Goal: Information Seeking & Learning: Learn about a topic

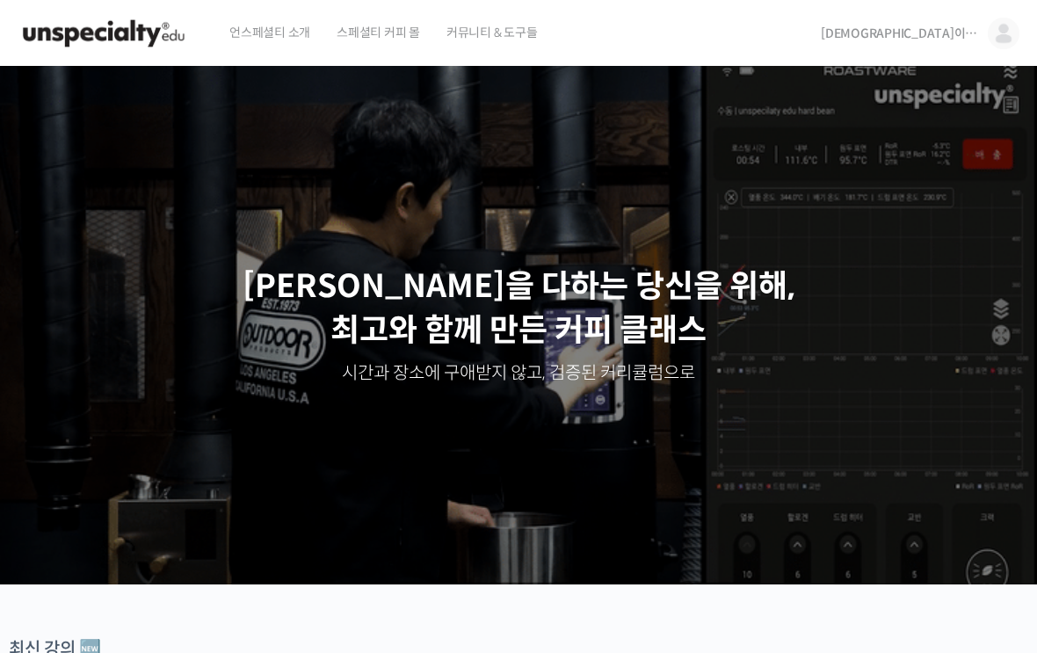
click at [1001, 39] on img at bounding box center [1003, 34] width 32 height 32
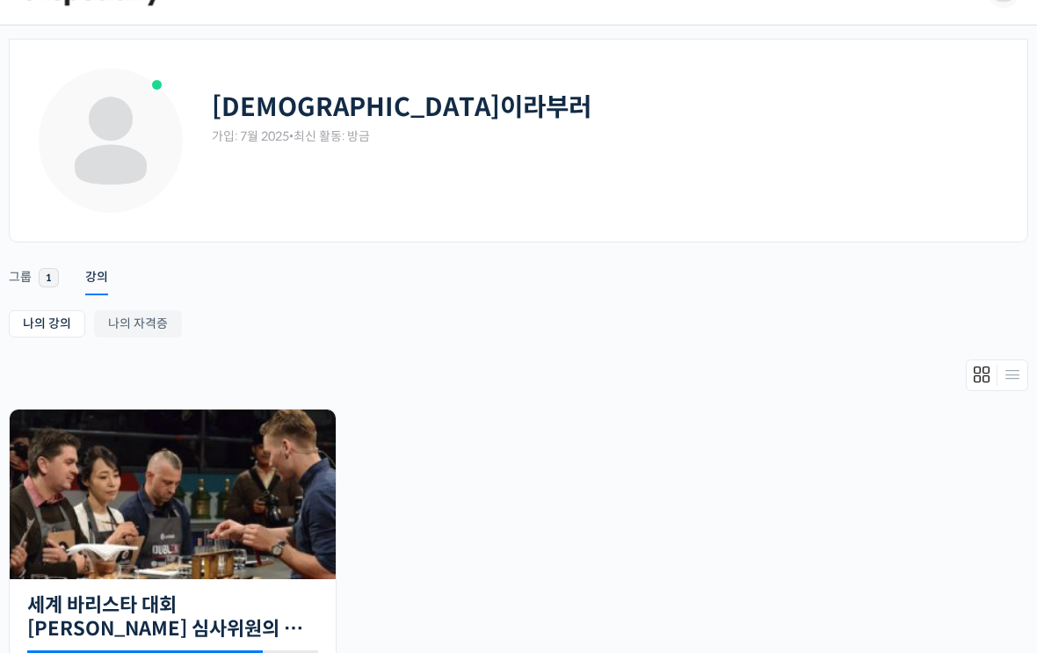
scroll to position [80, 0]
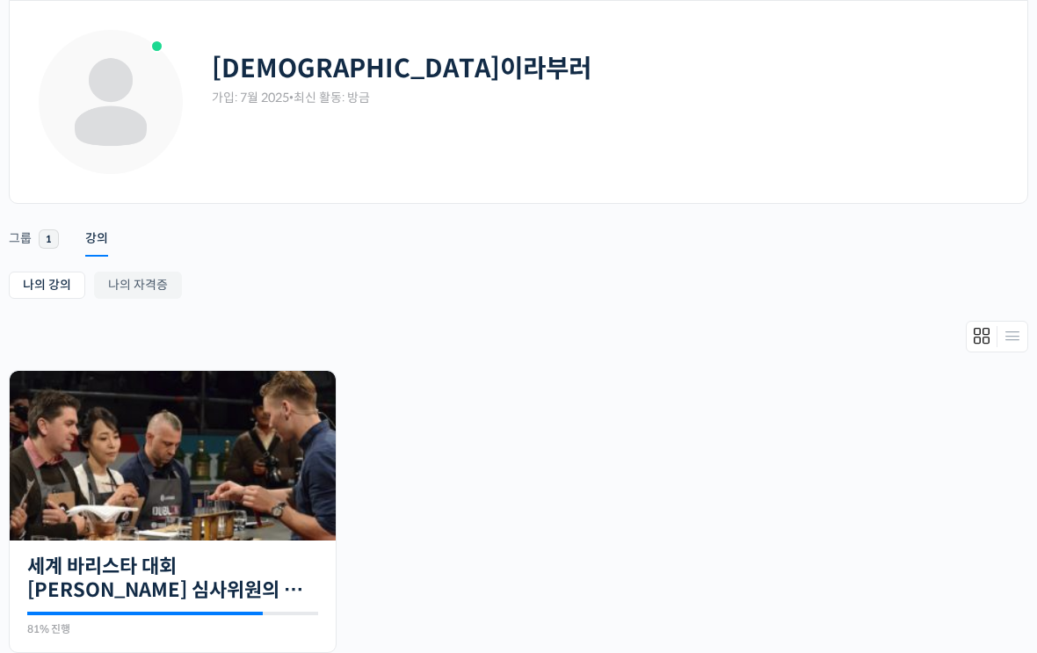
click at [321, 517] on img at bounding box center [173, 456] width 326 height 170
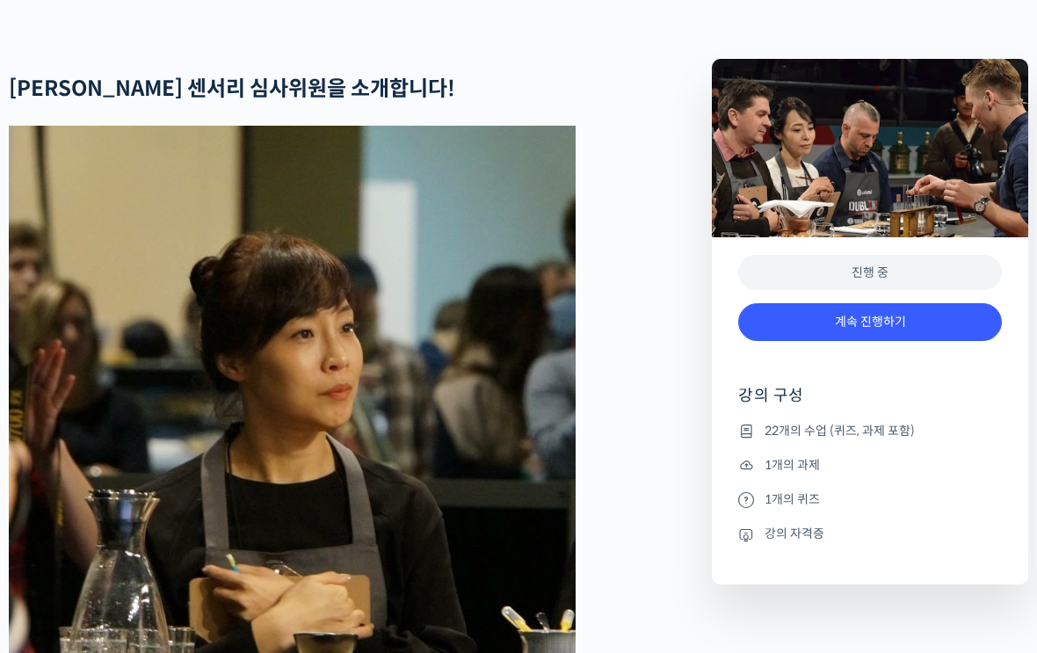
scroll to position [788, 0]
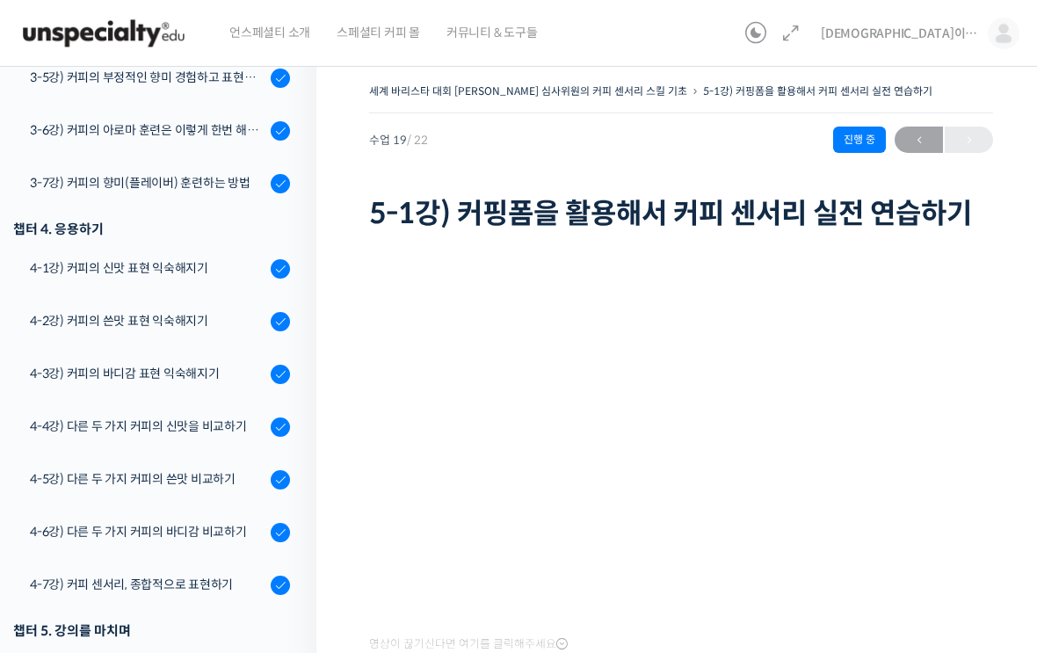
scroll to position [710, 0]
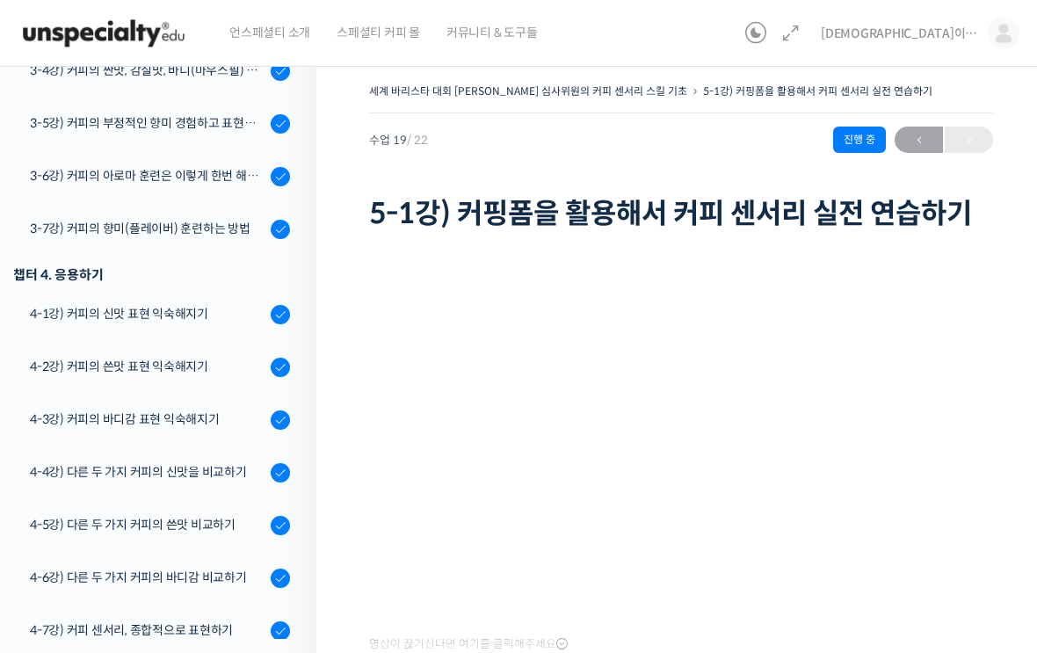
click at [244, 318] on div "4-1강) 커피의 신맛 표현 익숙해지기" at bounding box center [147, 313] width 235 height 19
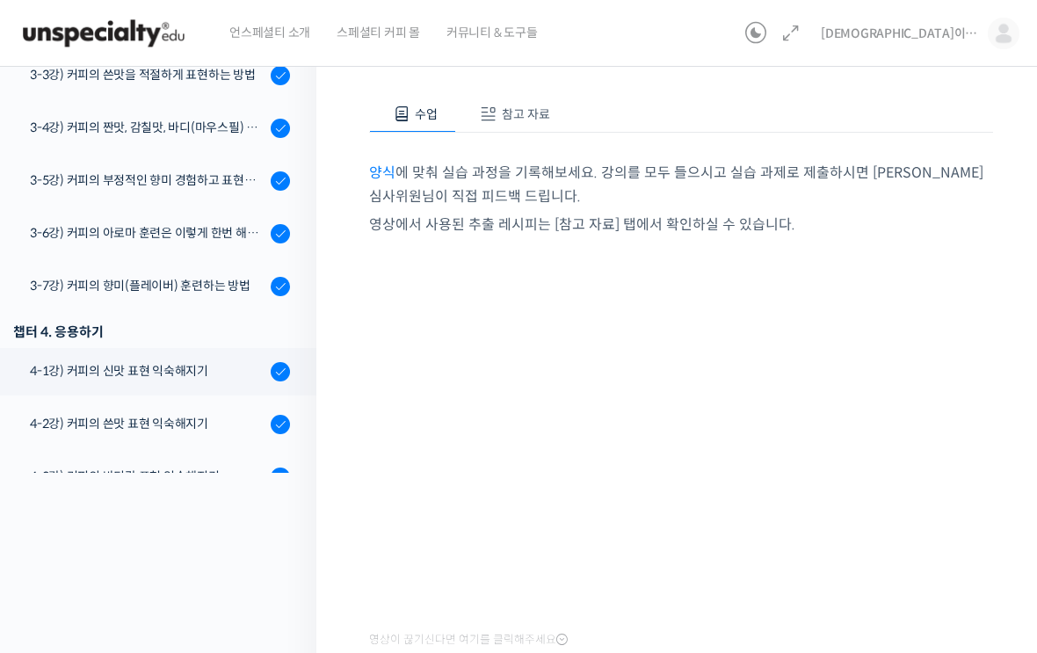
scroll to position [484, 0]
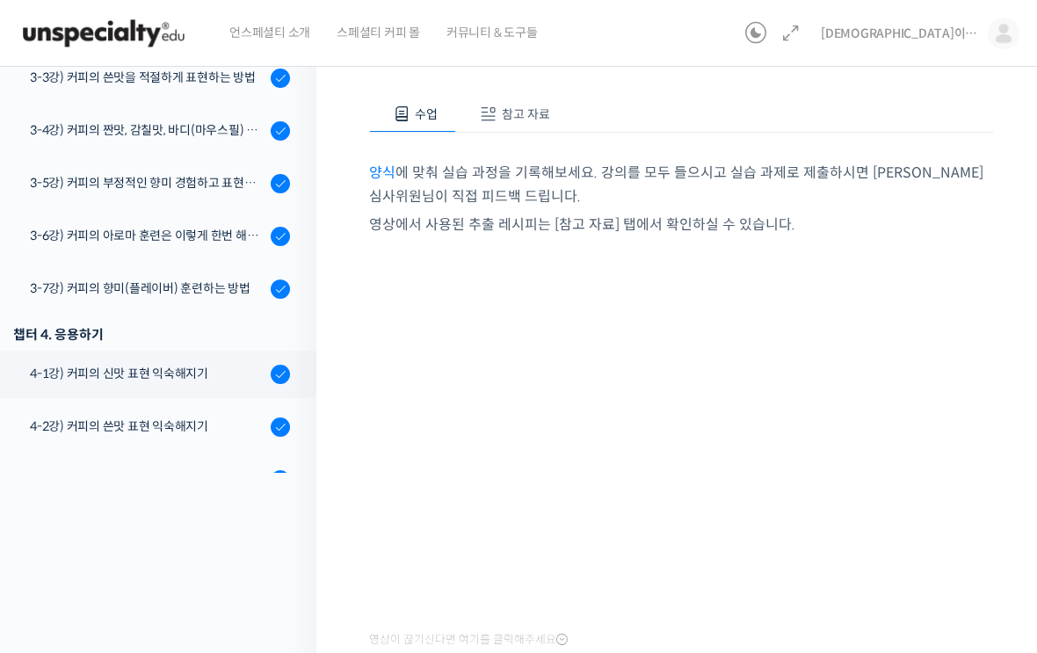
click at [86, 233] on div "3-6강) 커피의 아로마 훈련은 이렇게 한번 해보세요" at bounding box center [147, 235] width 235 height 19
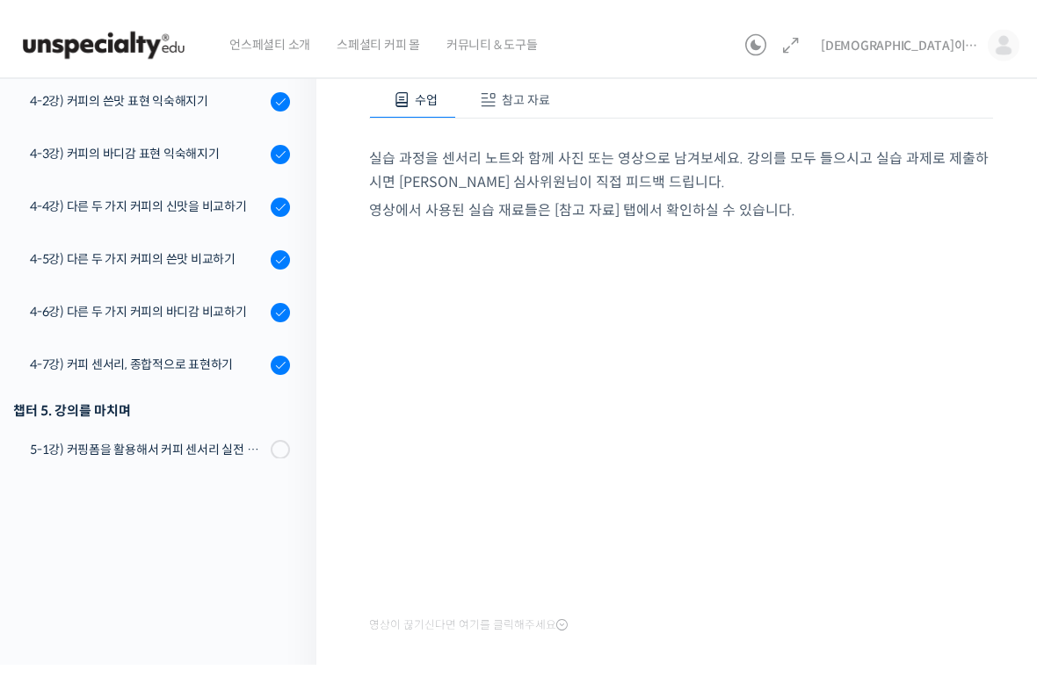
scroll to position [192, 0]
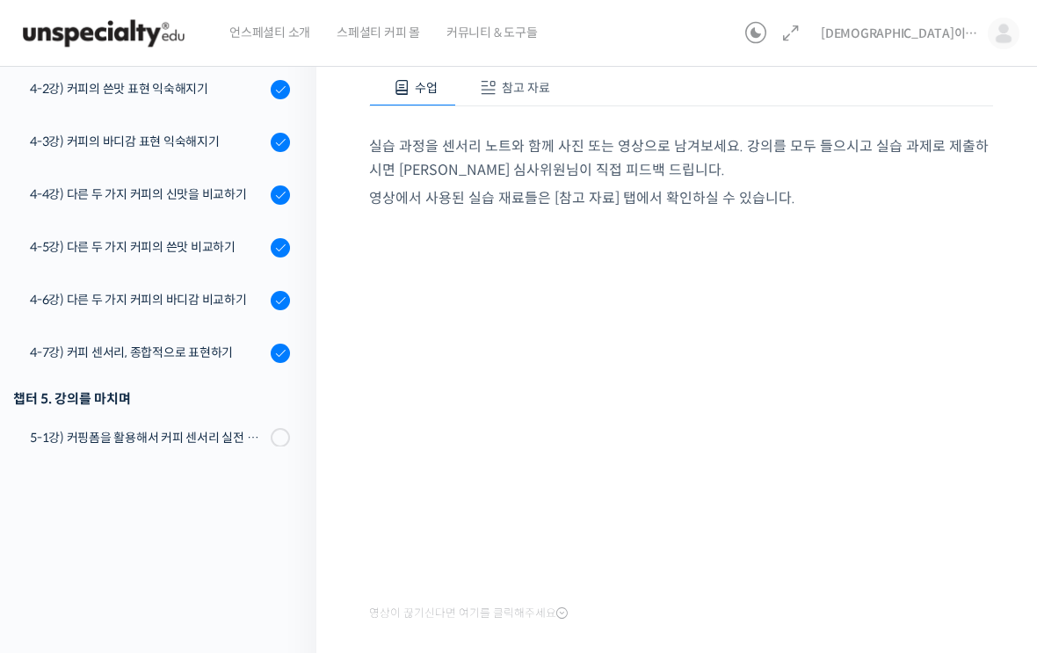
click at [361, 596] on div "세계 바리스타 대회 [PERSON_NAME] 심사위원의 커피 센서리 스킬 기초 3-6강) 커피의 아로마 훈련은 이ᄅ…" at bounding box center [680, 301] width 729 height 882
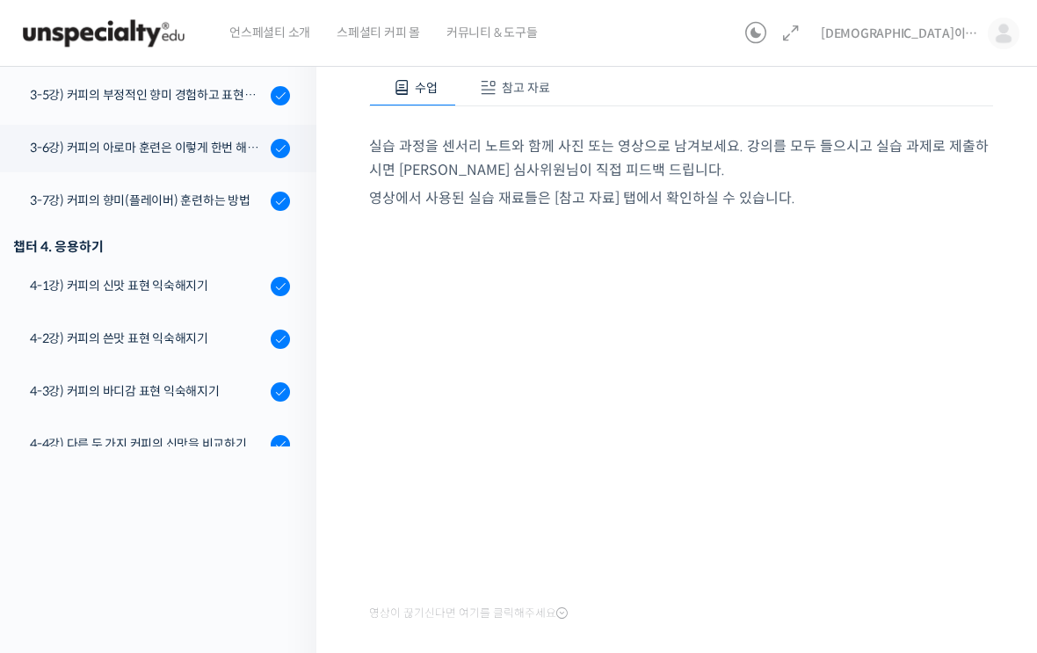
scroll to position [509, 0]
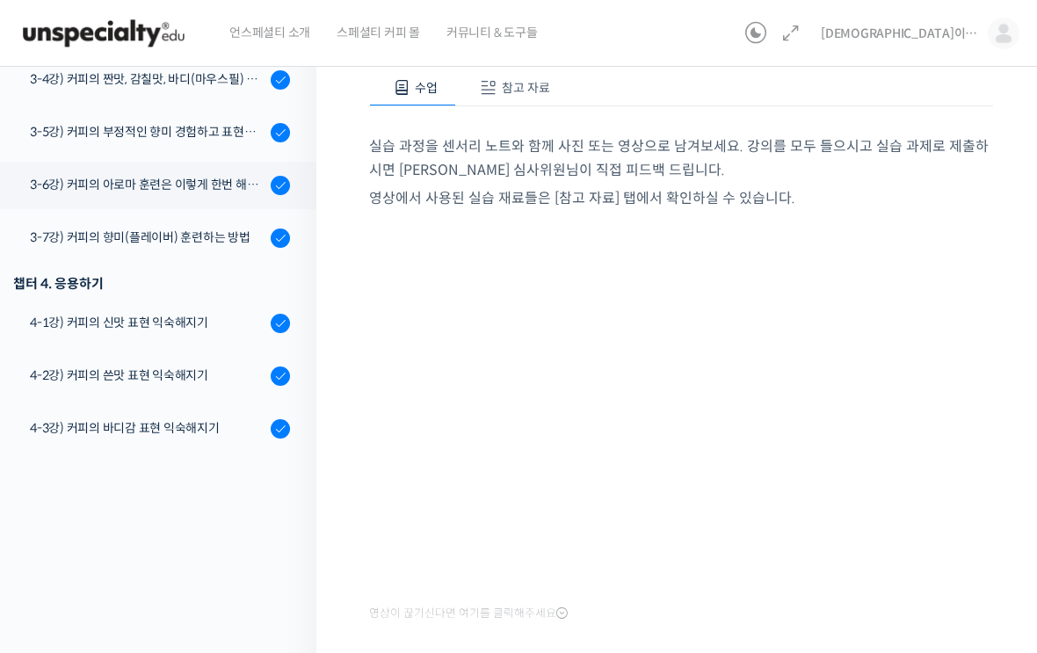
click at [153, 230] on div "3-7강) 커피의 향미(플레이버) 훈련하는 방법" at bounding box center [147, 237] width 235 height 19
click at [141, 180] on div "3-6강) 커피의 아로마 훈련은 이렇게 한번 해보세요" at bounding box center [147, 184] width 235 height 19
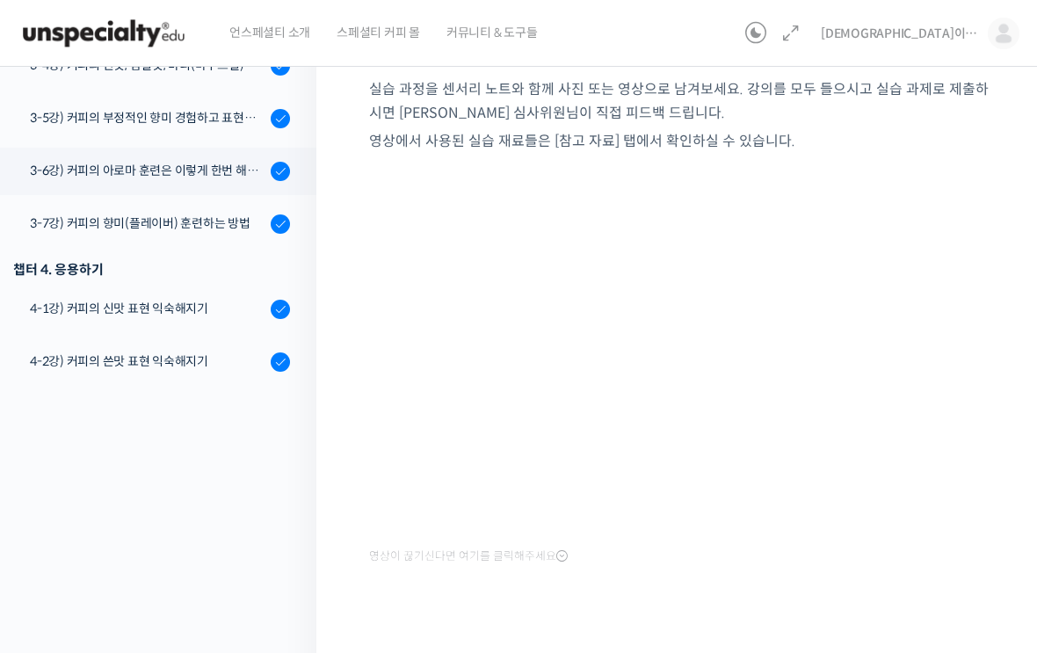
scroll to position [466, 0]
click at [241, 232] on link "3-7강) 커피의 향미(플레이버) 훈련하는 방법" at bounding box center [153, 222] width 325 height 47
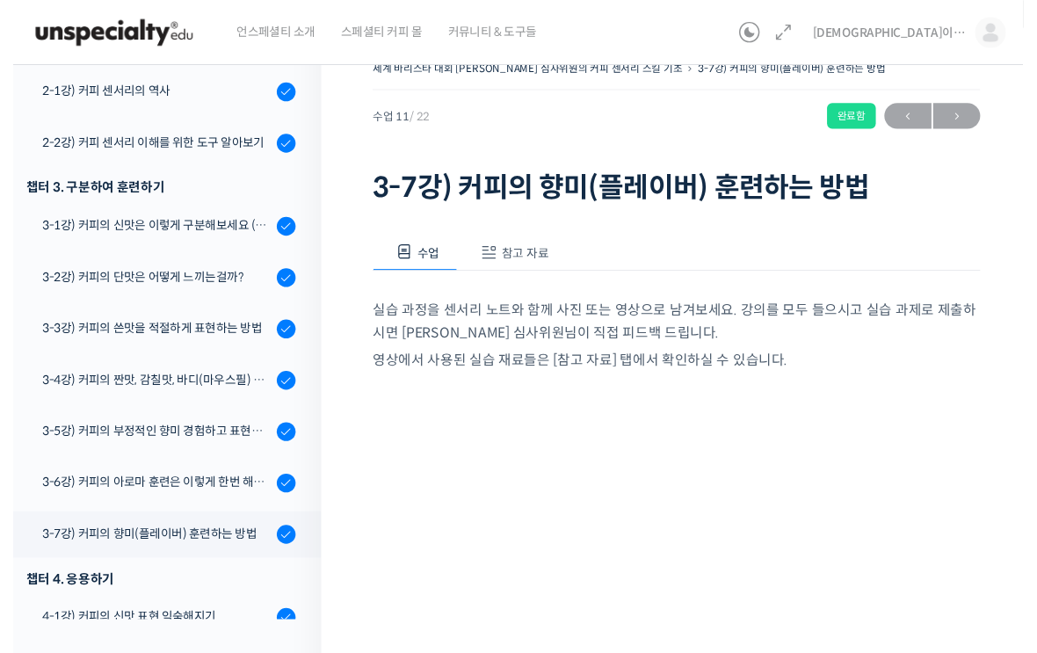
scroll to position [263, 0]
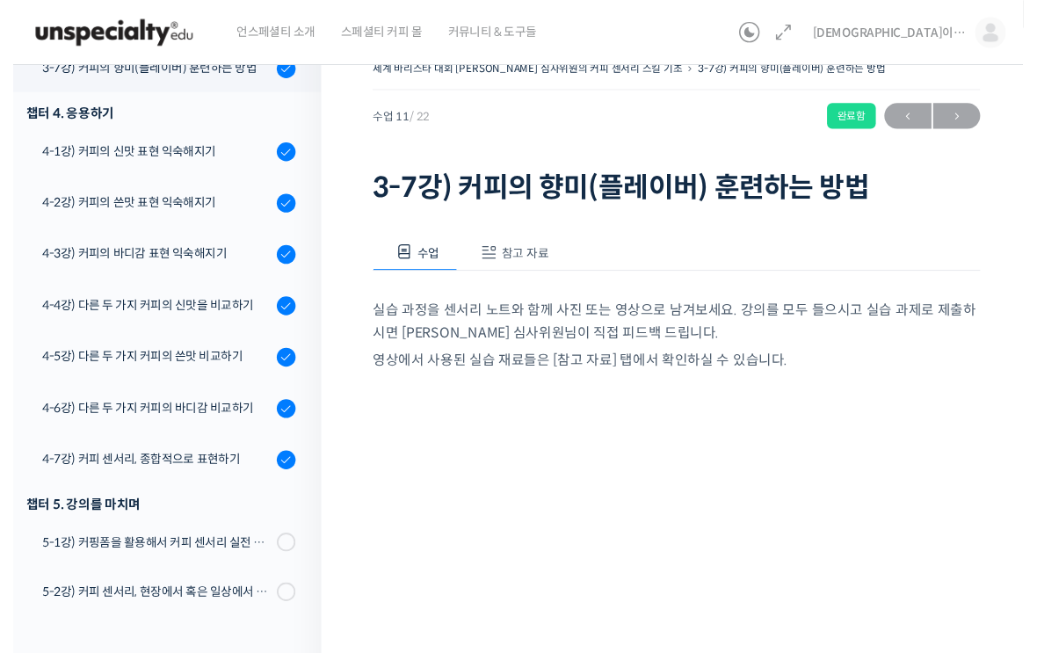
scroll to position [255, 0]
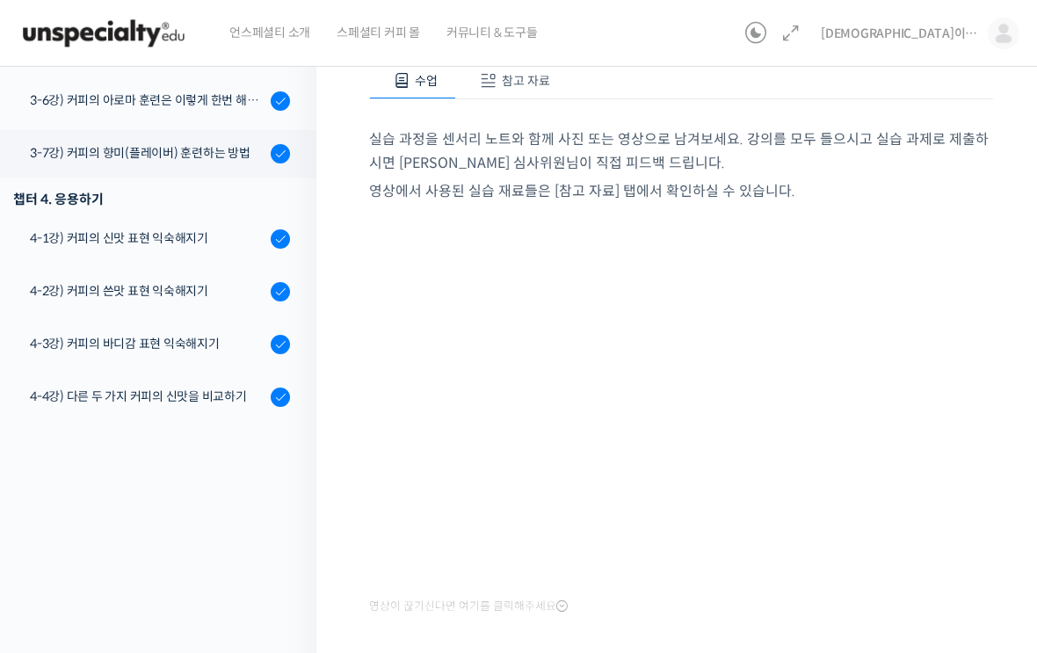
scroll to position [197, 0]
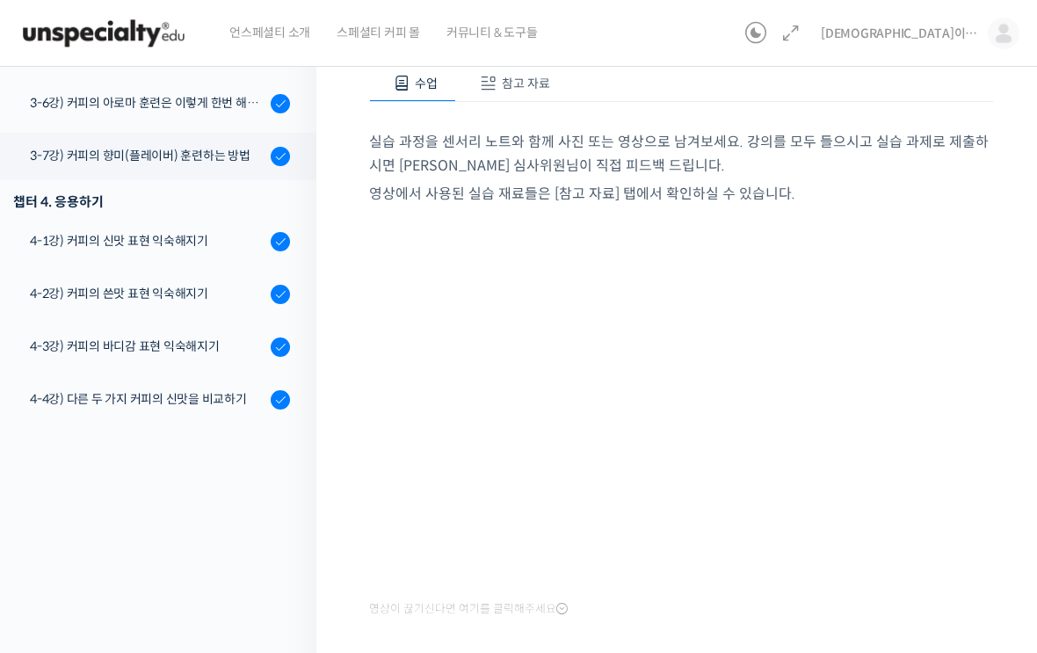
click at [202, 254] on link "4-1강) 커피의 신맛 표현 익숙해지기" at bounding box center [153, 241] width 325 height 47
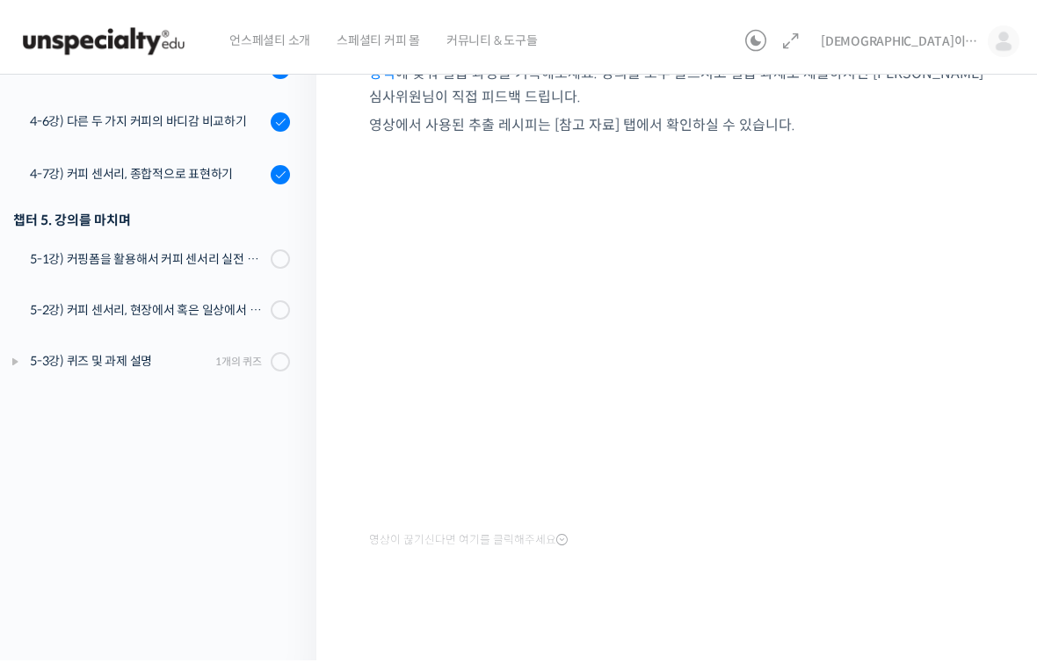
scroll to position [21, 0]
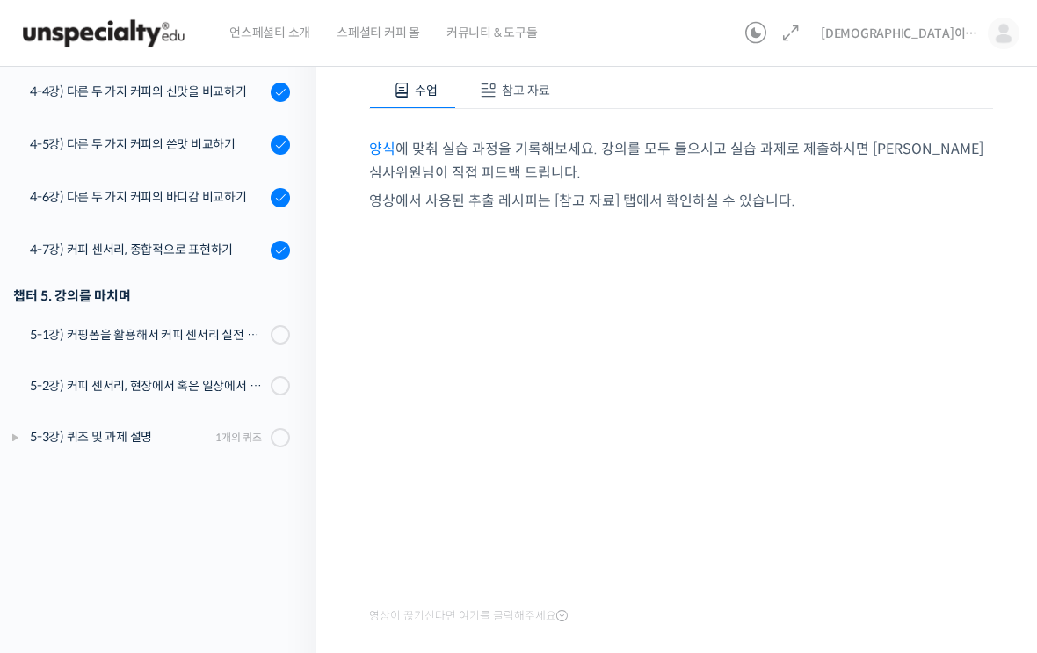
click at [523, 94] on span "참고 자료" at bounding box center [526, 91] width 48 height 16
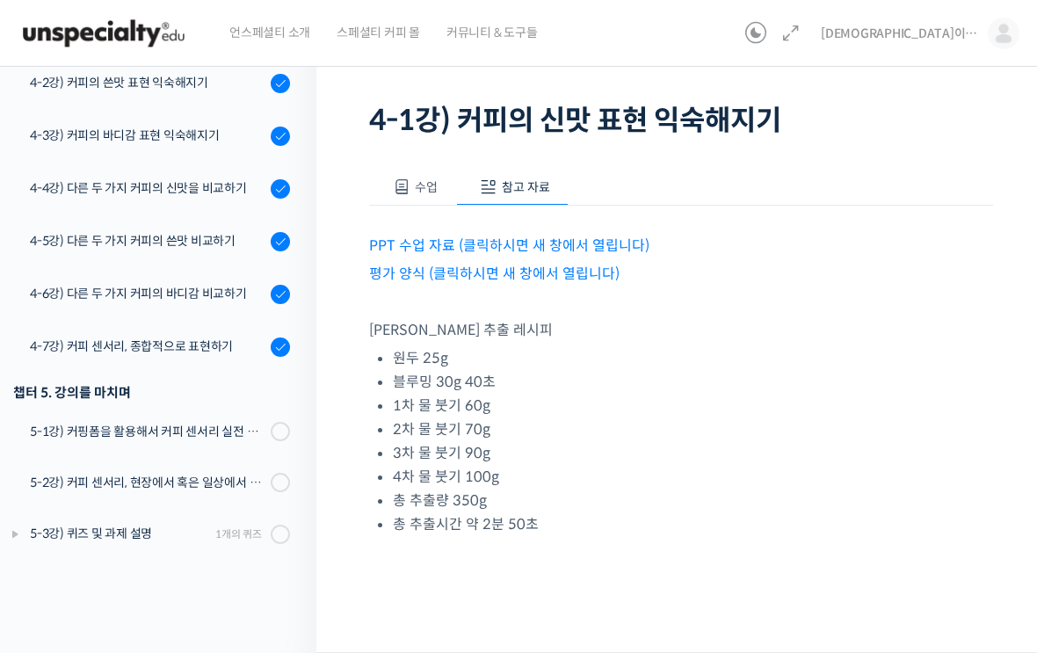
scroll to position [92, 0]
click at [628, 245] on link "PPT 수업 자료 (클릭하시면 새 창에서 열립니다)" at bounding box center [509, 246] width 280 height 18
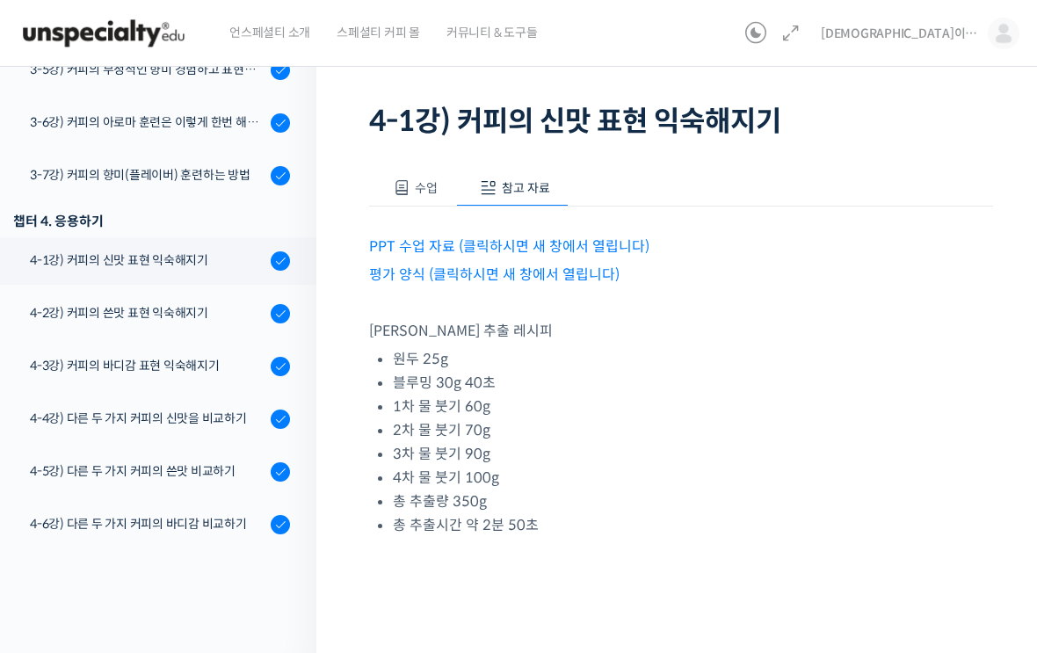
scroll to position [673, 0]
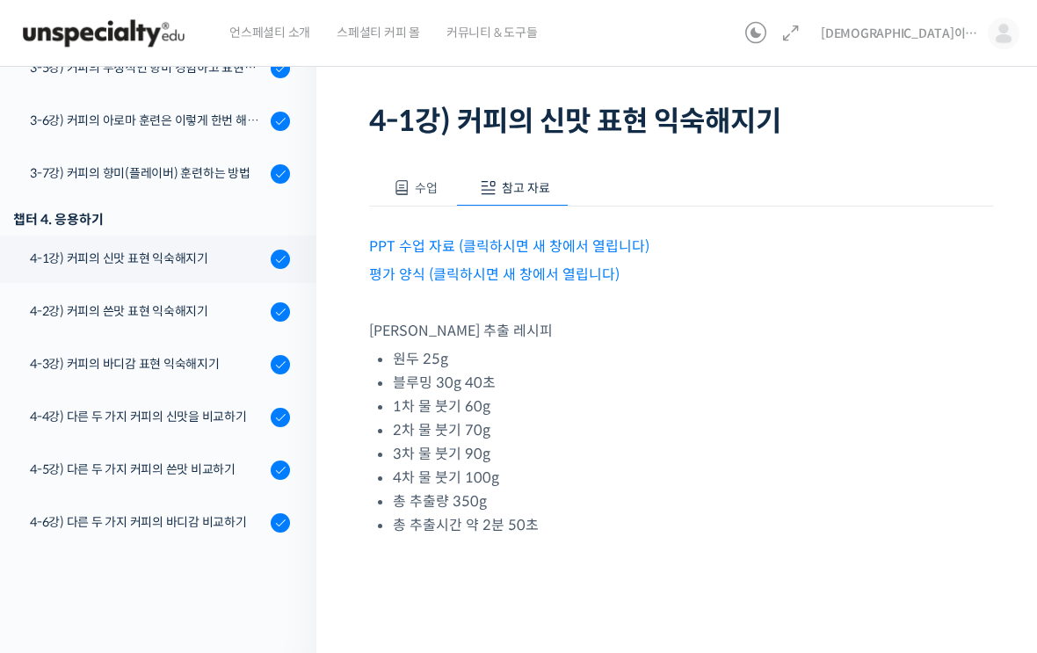
click at [214, 320] on div "4-2강) 커피의 쓴맛 표현 익숙해지기" at bounding box center [147, 310] width 235 height 19
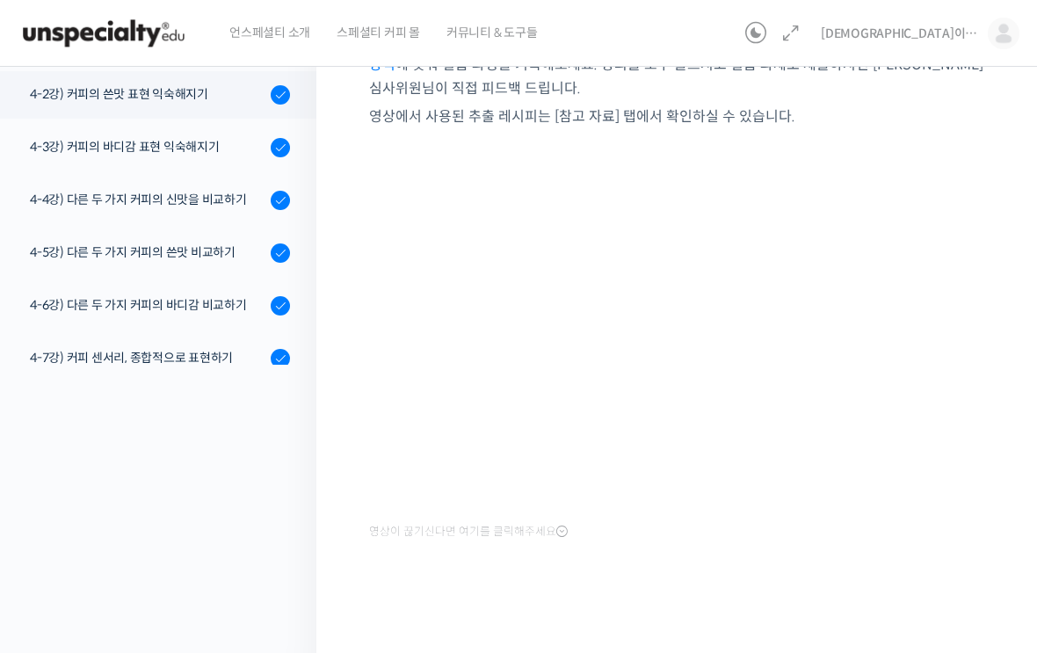
scroll to position [713, 0]
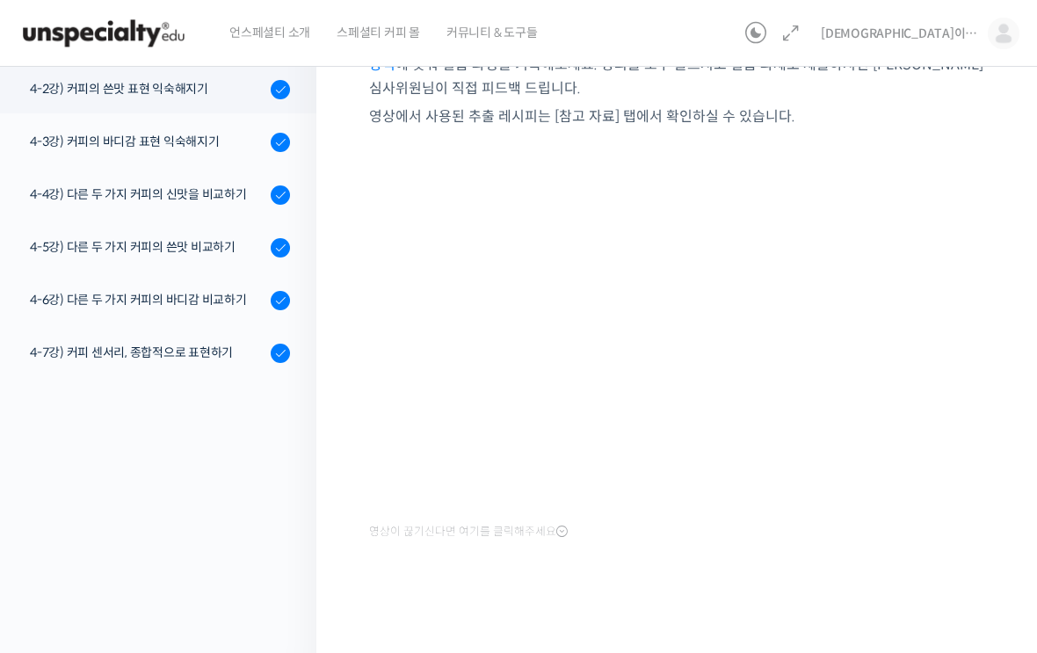
click at [199, 135] on div "4-3강) 커피의 바디감 표현 익숙해지기" at bounding box center [147, 141] width 235 height 19
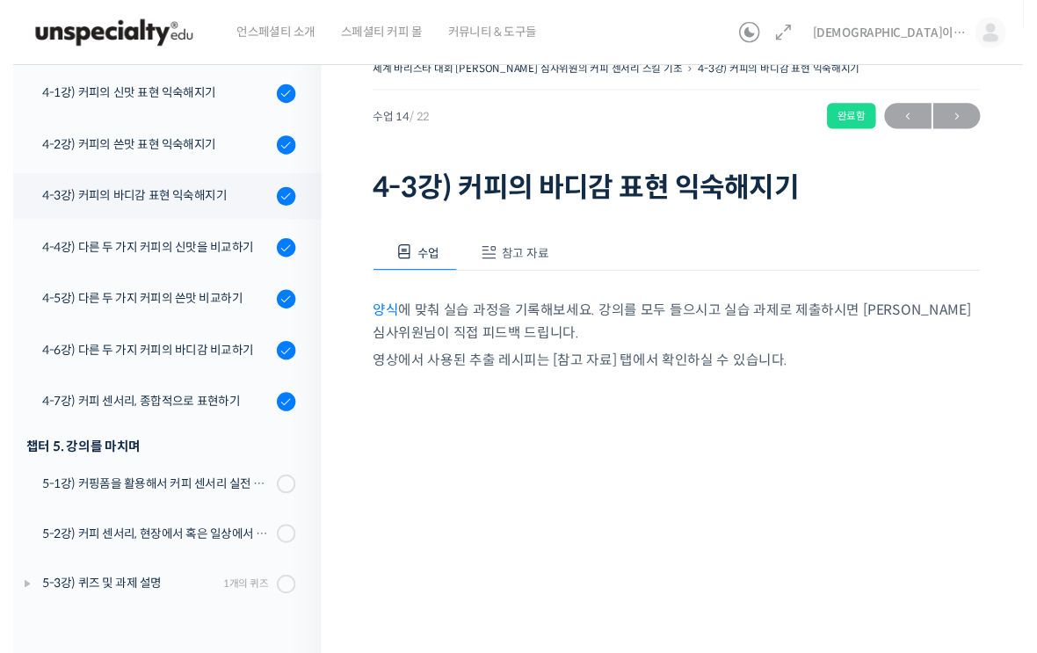
scroll to position [245, 0]
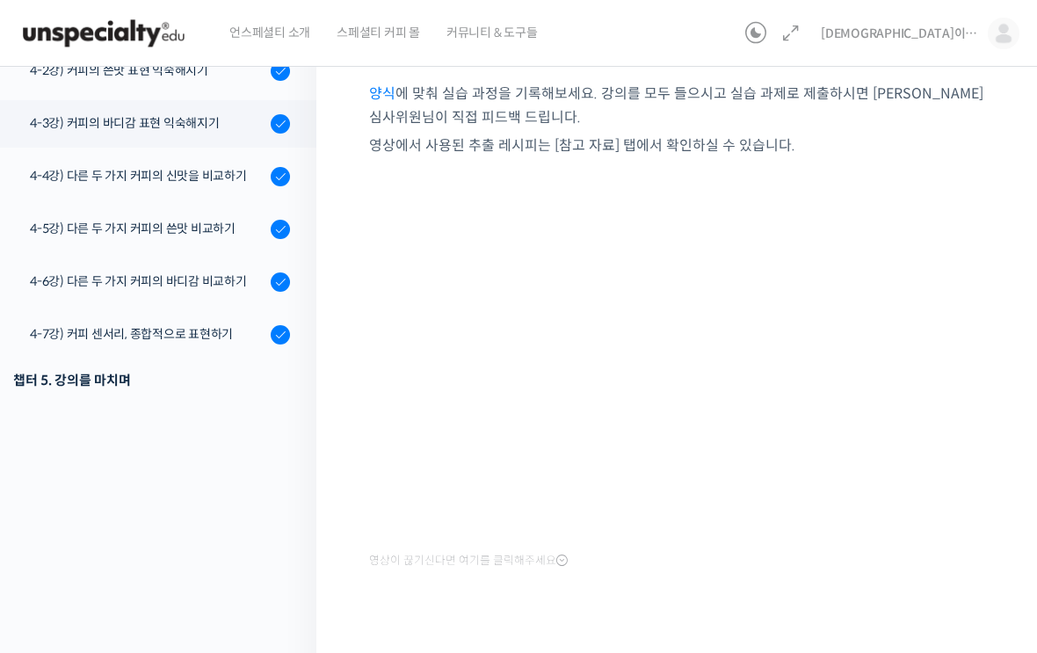
scroll to position [766, 0]
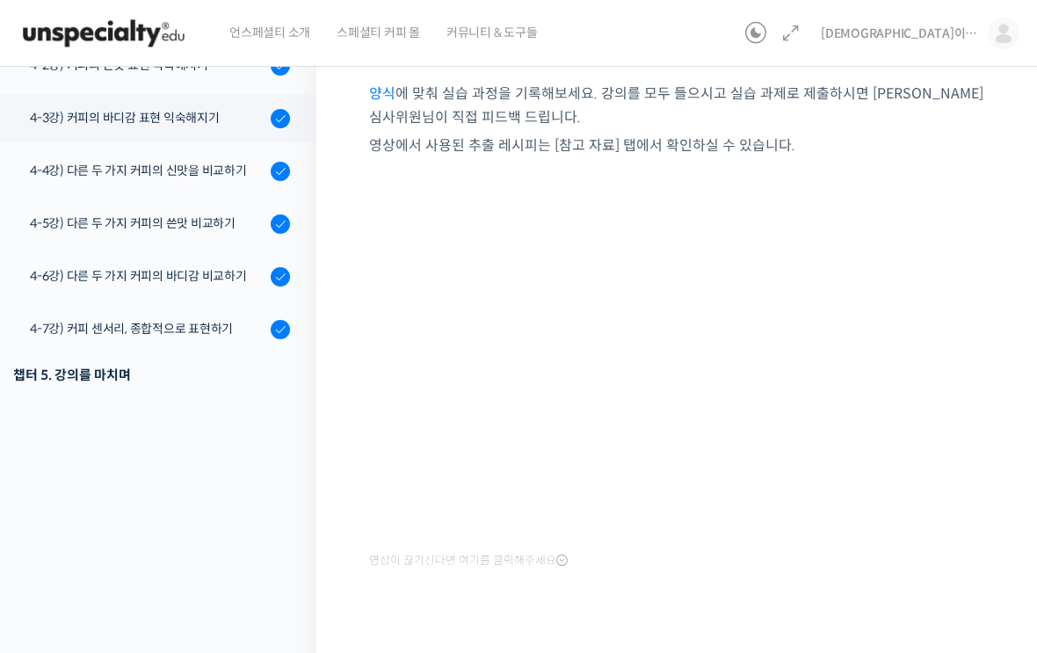
click at [206, 225] on div "4-5강) 다른 두 가지 커피의 쓴맛 비교하기" at bounding box center [147, 222] width 235 height 19
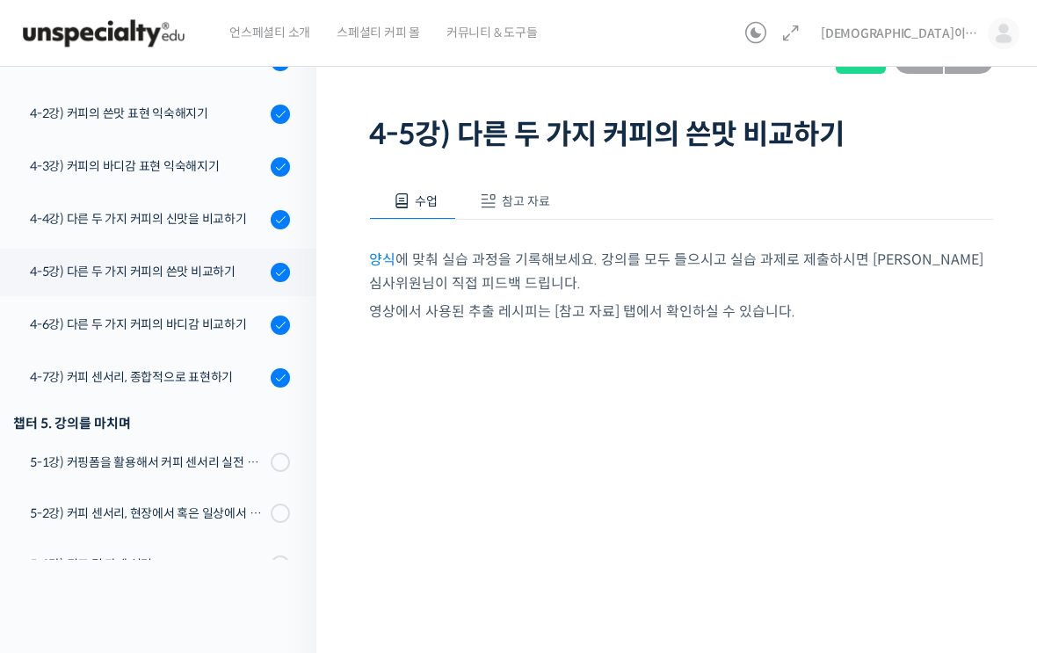
scroll to position [868, 0]
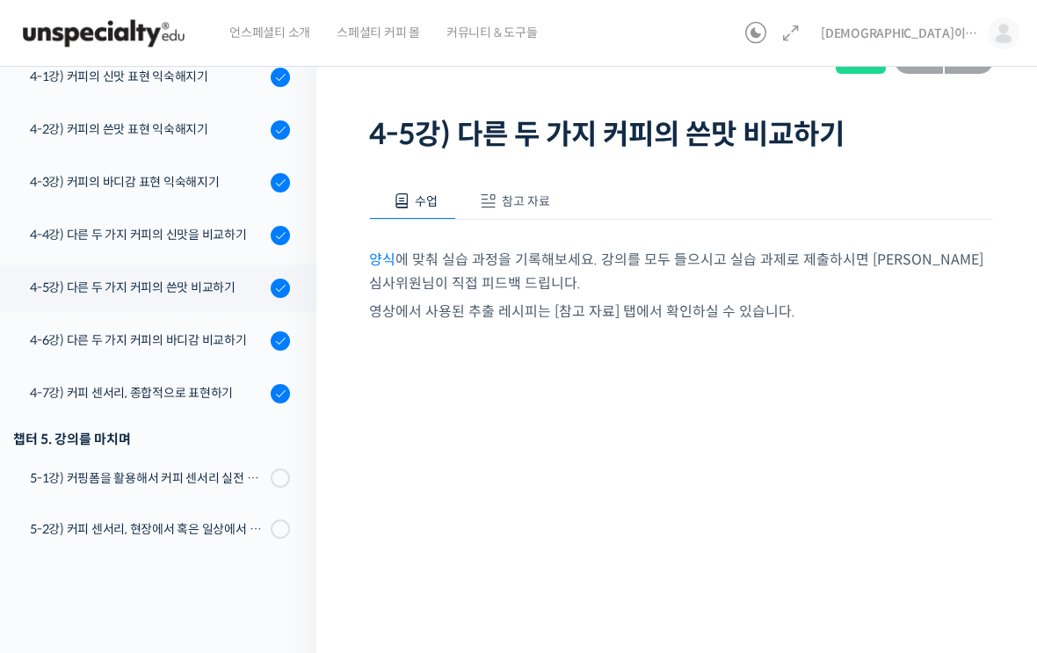
click at [213, 251] on link "4-4강) 다른 두 가지 커피의 신맛을 비교하기" at bounding box center [153, 235] width 325 height 47
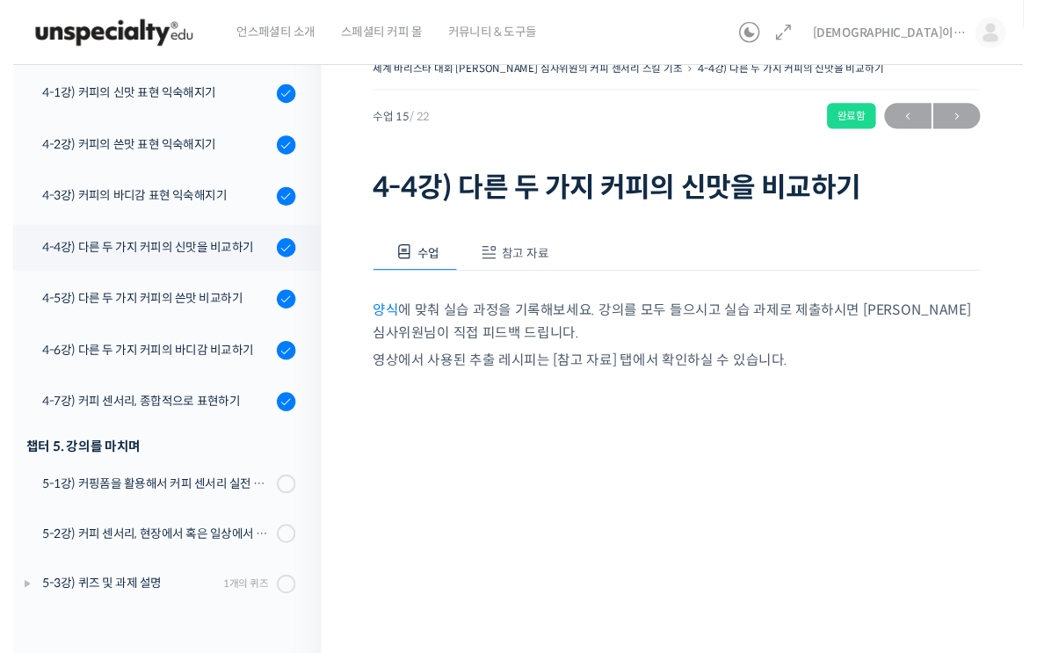
scroll to position [253, 0]
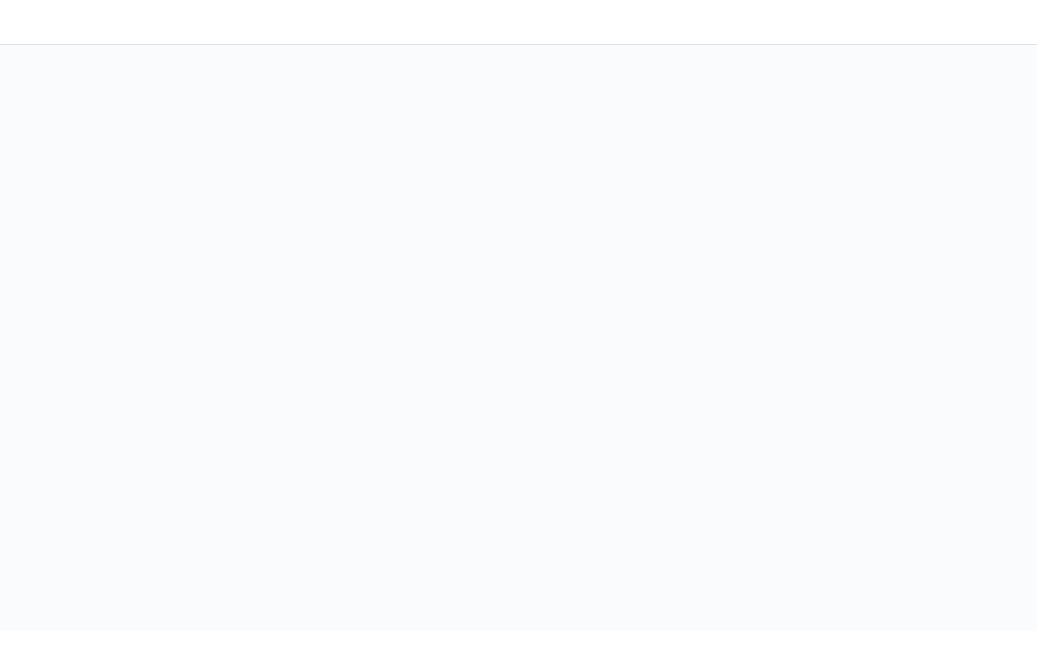
scroll to position [29, 0]
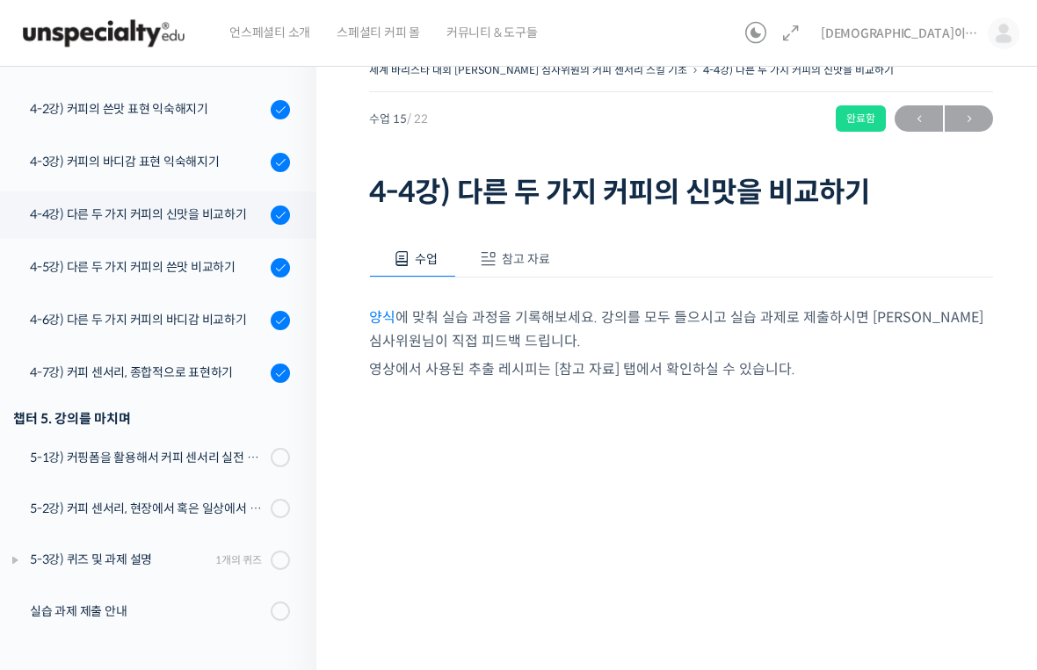
scroll to position [907, 0]
